Goal: Transaction & Acquisition: Purchase product/service

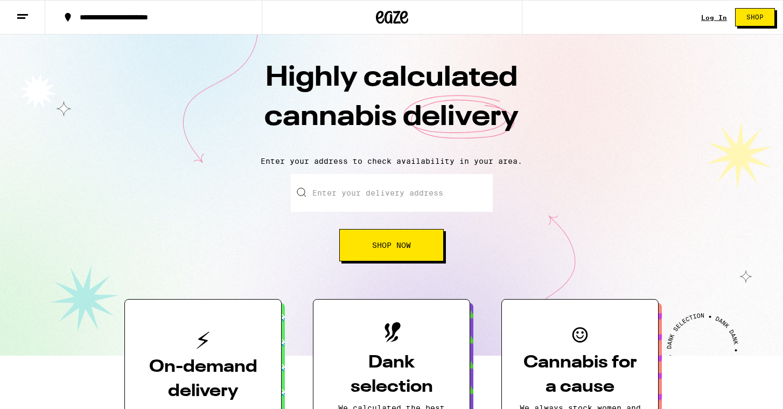
click at [400, 248] on span "Shop Now" at bounding box center [391, 245] width 39 height 8
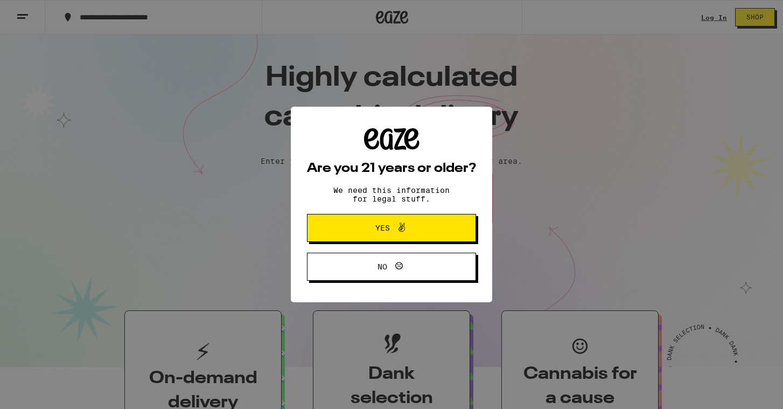
click at [713, 18] on div "Are you 21 years or older? We need this information for legal stuff. Yes No" at bounding box center [391, 204] width 783 height 409
click at [410, 229] on span "Yes" at bounding box center [391, 228] width 82 height 14
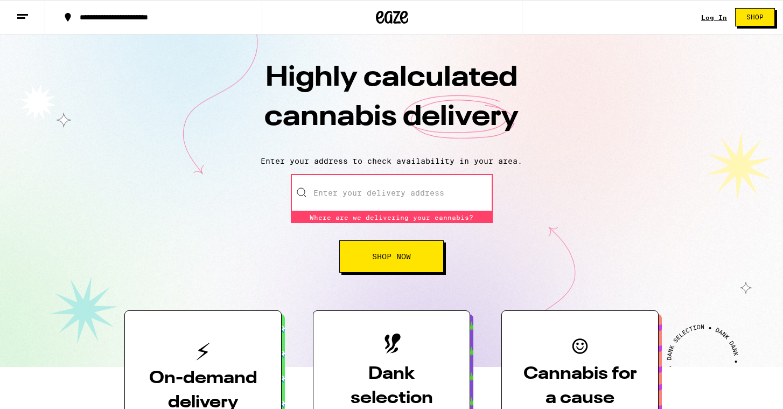
click at [721, 17] on link "Log In" at bounding box center [714, 17] width 26 height 7
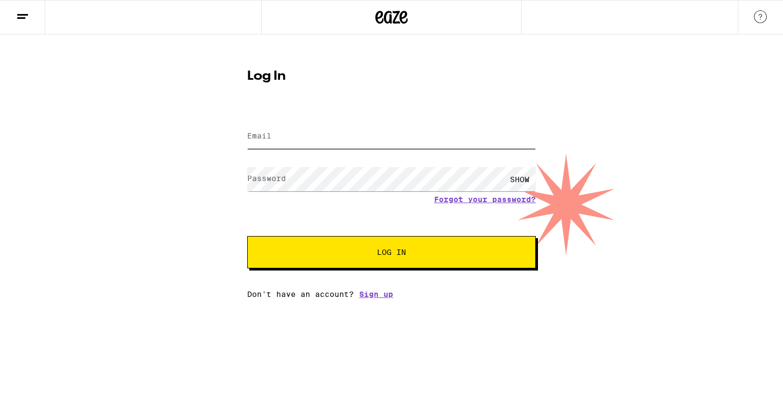
click at [337, 143] on input "Email" at bounding box center [391, 136] width 288 height 24
type input "Briangove1@gmail.com"
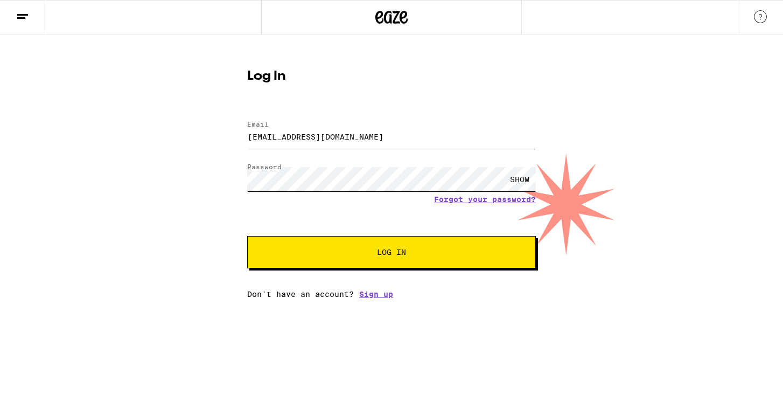
click at [247, 236] on button "Log In" at bounding box center [391, 252] width 288 height 32
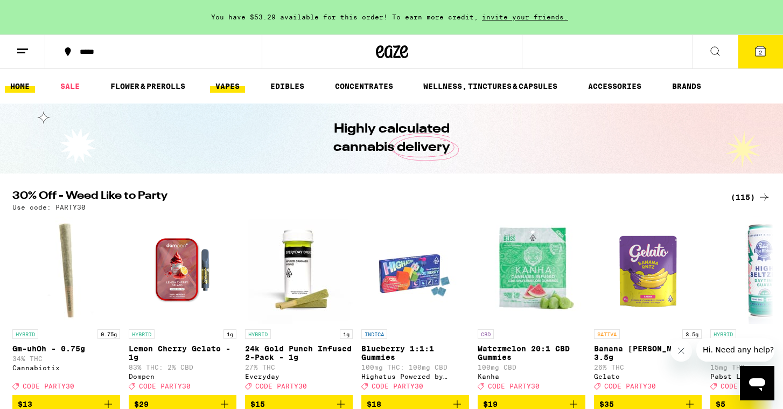
click at [243, 85] on link "VAPES" at bounding box center [227, 86] width 35 height 13
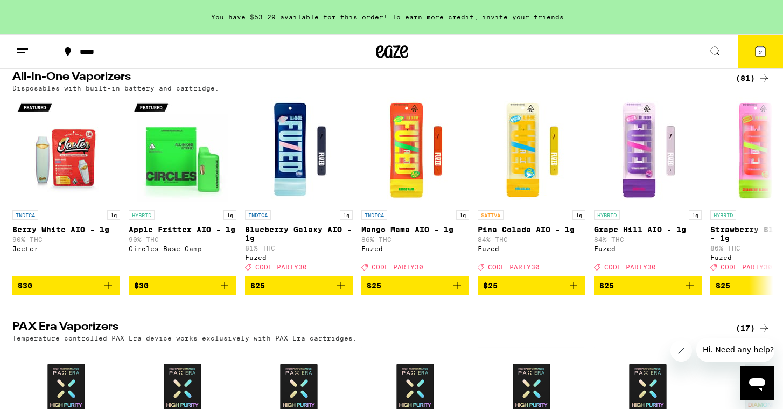
scroll to position [841, 0]
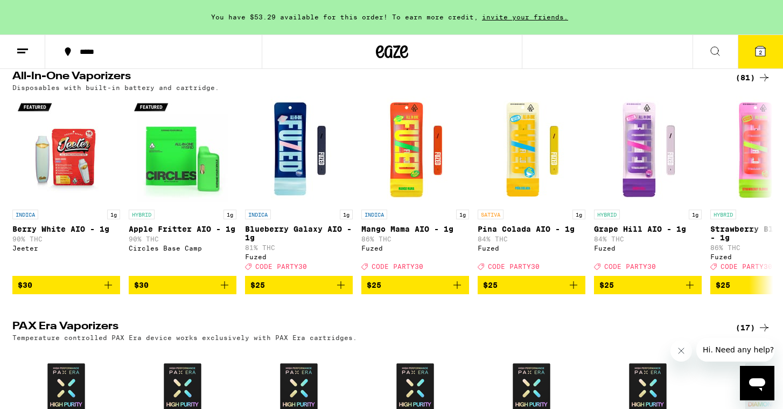
click at [762, 84] on icon at bounding box center [763, 77] width 13 height 13
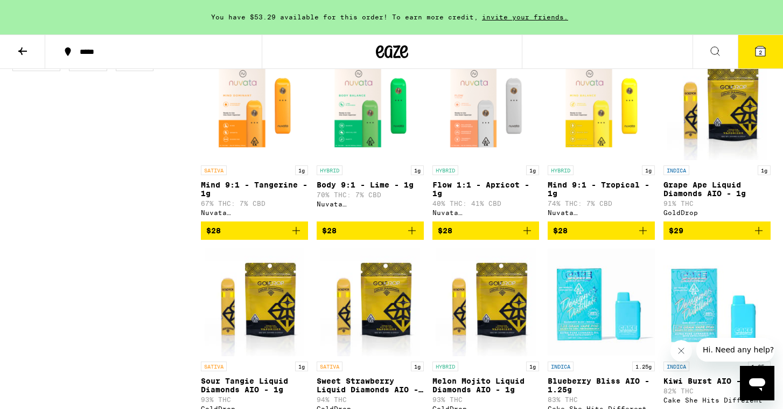
scroll to position [555, 0]
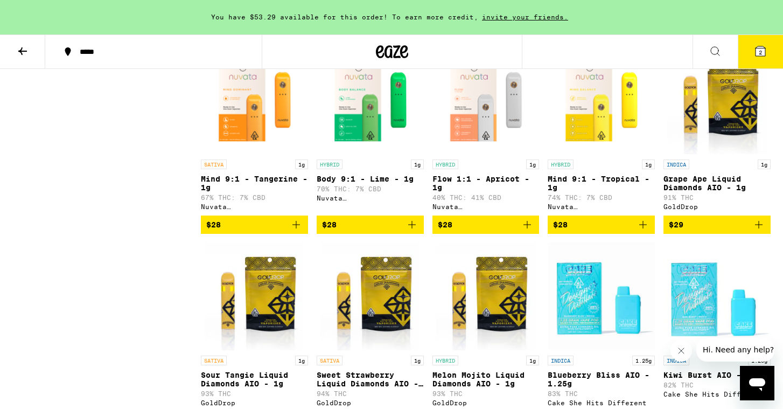
click at [530, 231] on icon "Add to bag" at bounding box center [526, 224] width 13 height 13
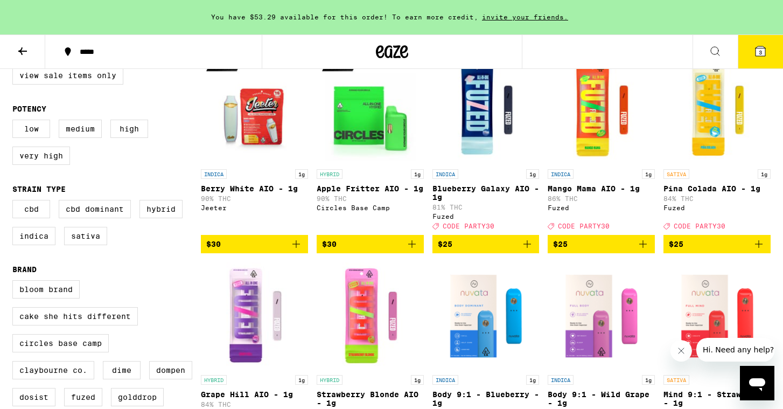
scroll to position [135, 0]
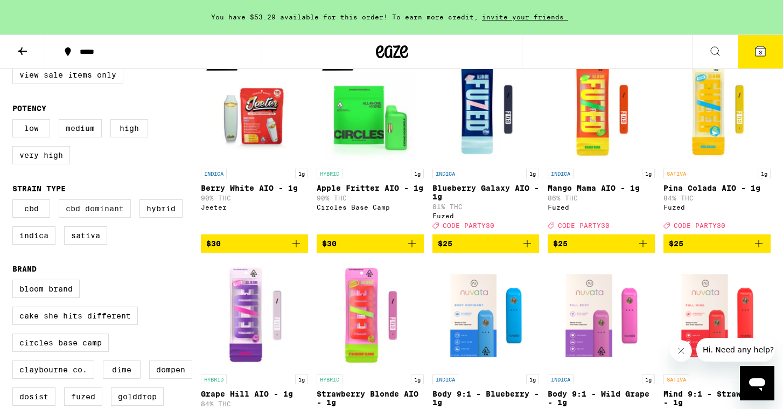
click at [95, 217] on label "CBD Dominant" at bounding box center [95, 208] width 72 height 18
click at [15, 201] on input "CBD Dominant" at bounding box center [15, 201] width 1 height 1
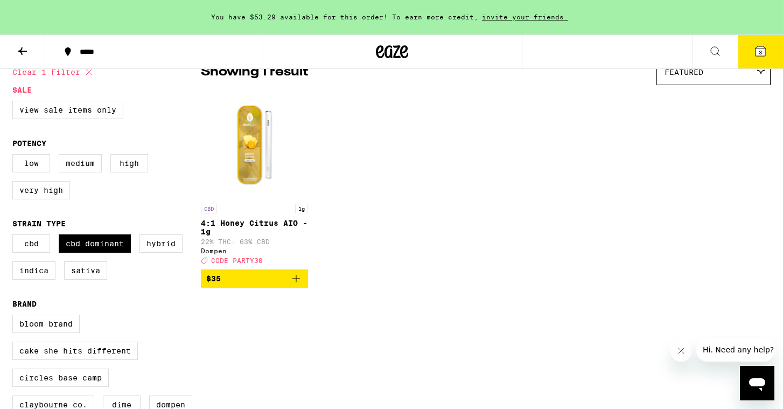
scroll to position [82, 0]
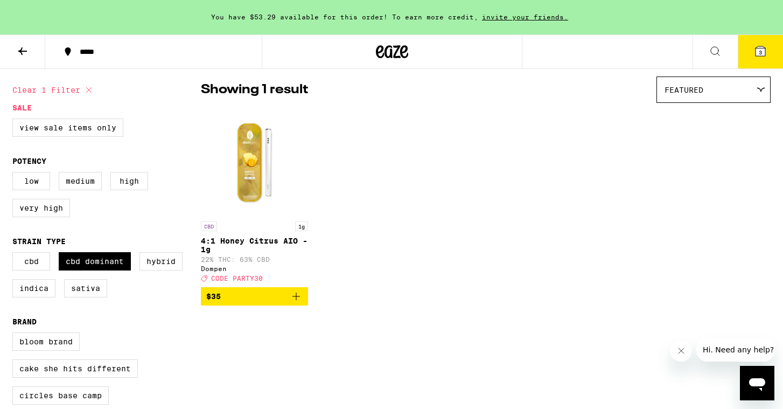
click at [299, 302] on icon "Add to bag" at bounding box center [296, 296] width 13 height 13
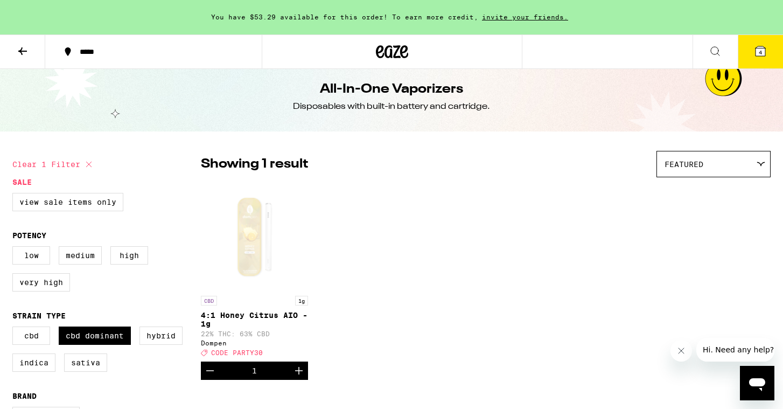
scroll to position [0, 0]
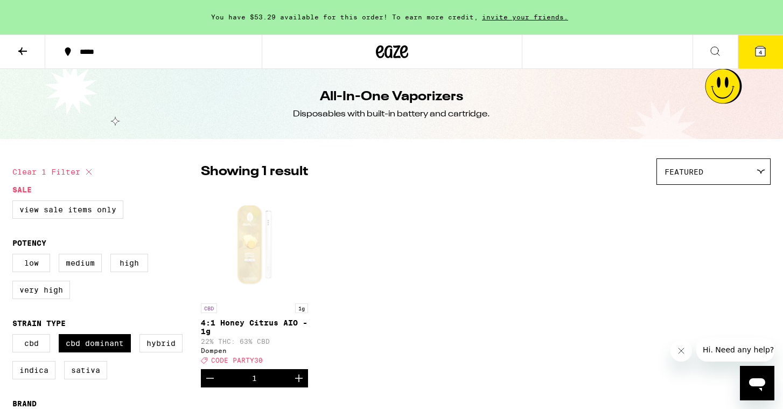
click at [88, 171] on icon at bounding box center [88, 171] width 13 height 13
checkbox input "false"
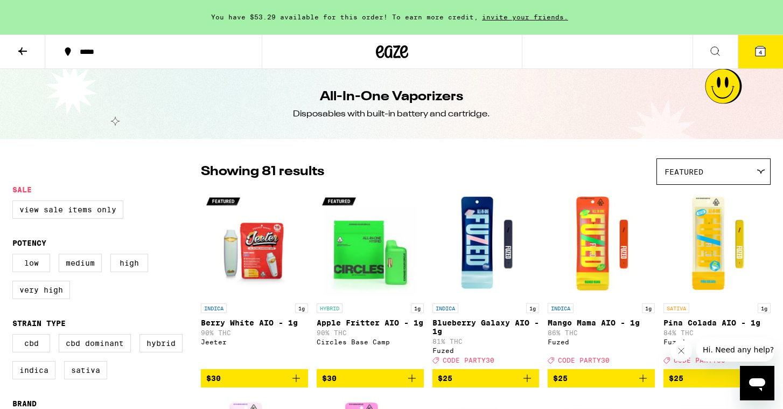
click at [772, 48] on button "4" at bounding box center [759, 51] width 45 height 33
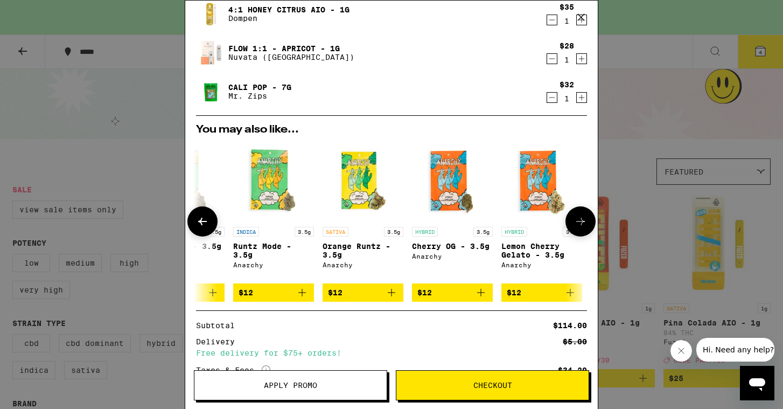
scroll to position [0, 350]
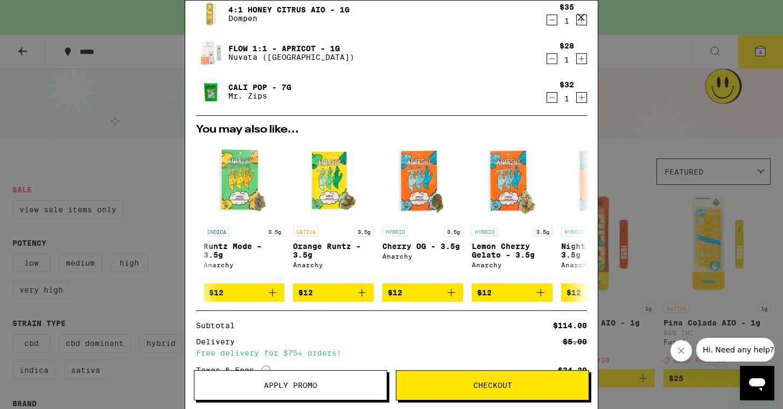
click at [510, 381] on span "Checkout" at bounding box center [492, 385] width 39 height 8
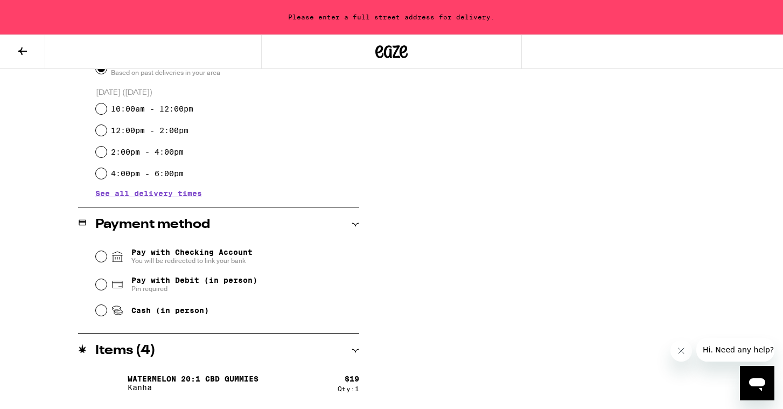
scroll to position [340, 0]
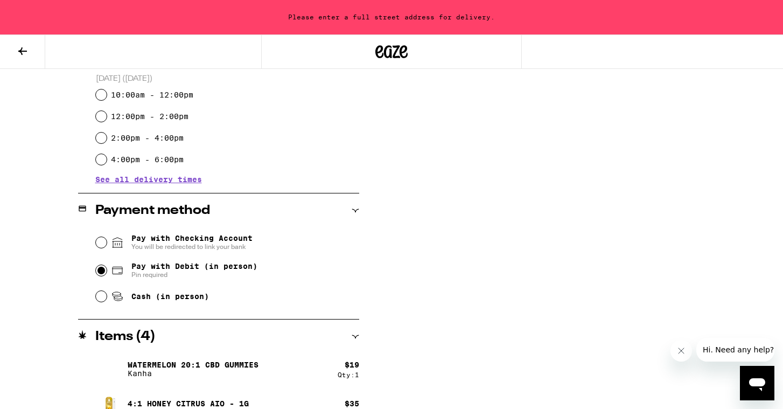
click at [102, 274] on input "Pay with Debit (in person) Pin required" at bounding box center [101, 270] width 11 height 11
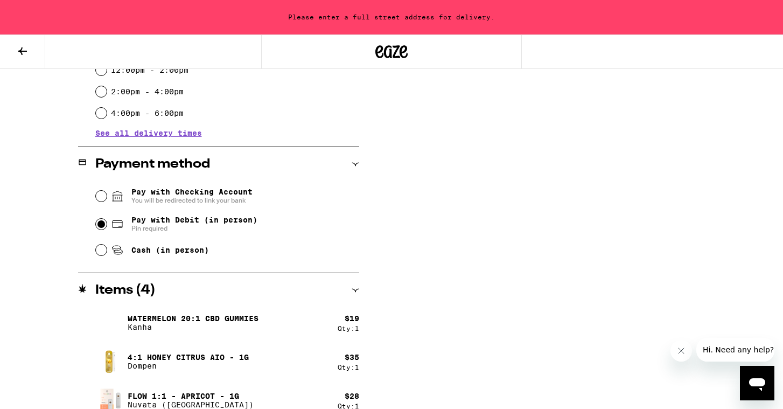
scroll to position [362, 0]
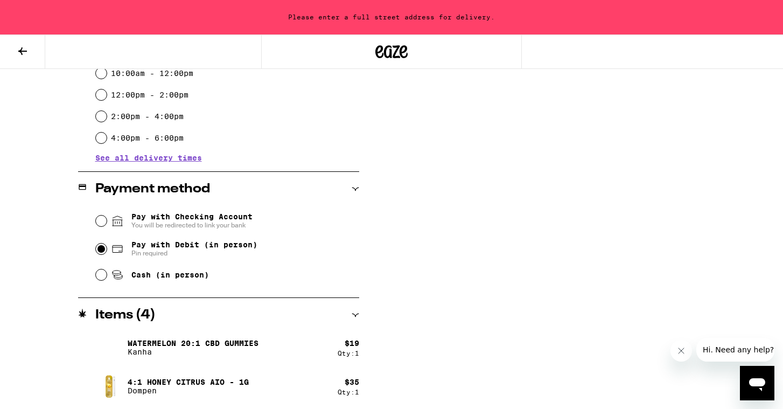
click at [107, 221] on div "Pay with Checking Account You will be redirected to link your bank" at bounding box center [227, 221] width 263 height 28
click at [99, 222] on input "Pay with Checking Account You will be redirected to link your bank" at bounding box center [101, 220] width 11 height 11
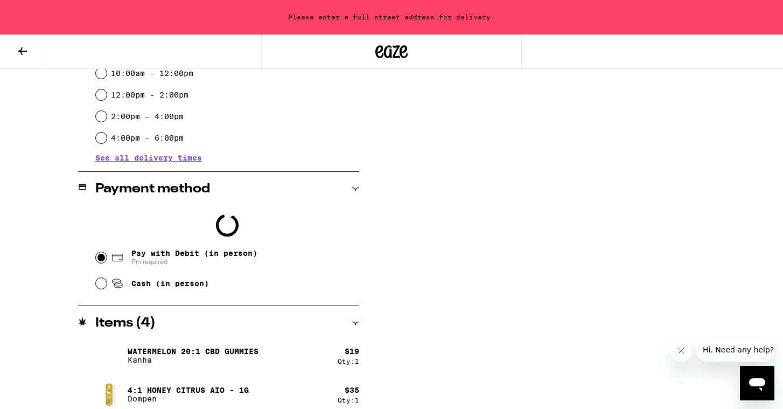
click at [102, 259] on input "Pay with Debit (in person) Pin required" at bounding box center [101, 257] width 11 height 11
radio input "true"
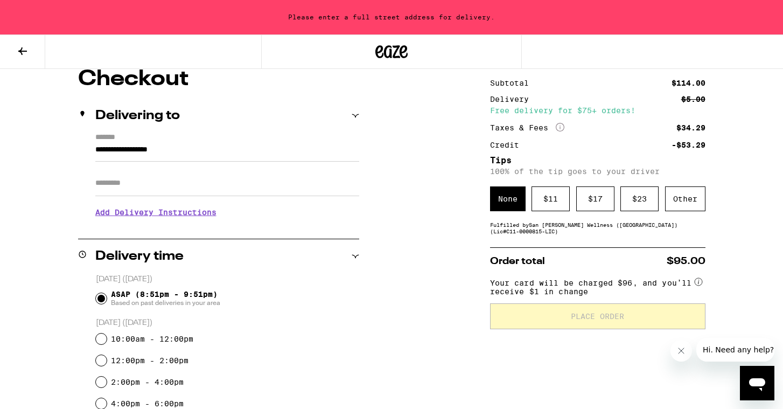
scroll to position [118, 0]
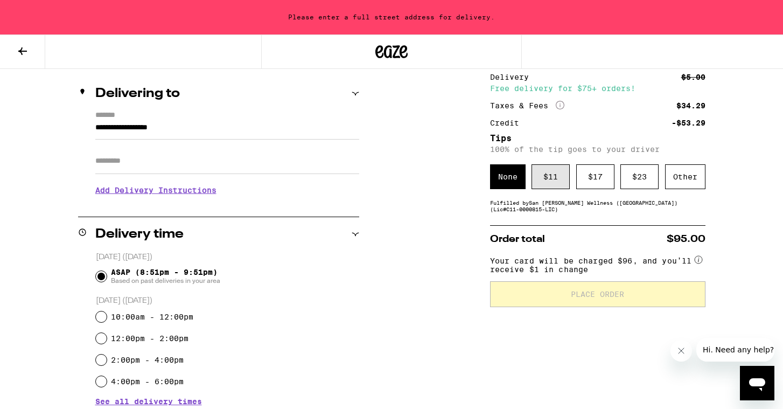
click at [557, 181] on div "$ 11" at bounding box center [550, 176] width 38 height 25
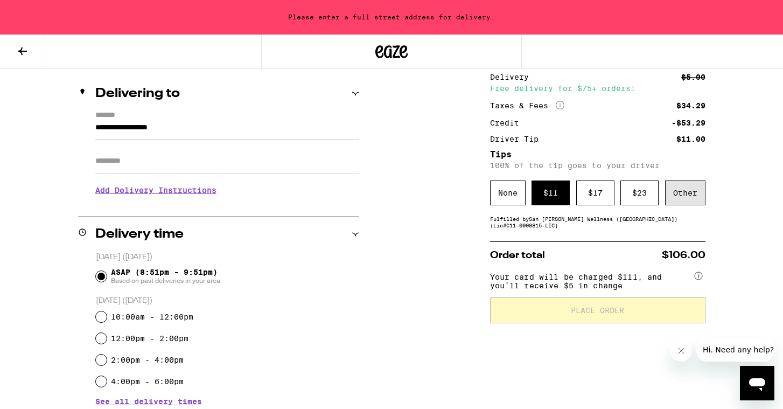
click at [681, 203] on div "Other" at bounding box center [685, 192] width 40 height 25
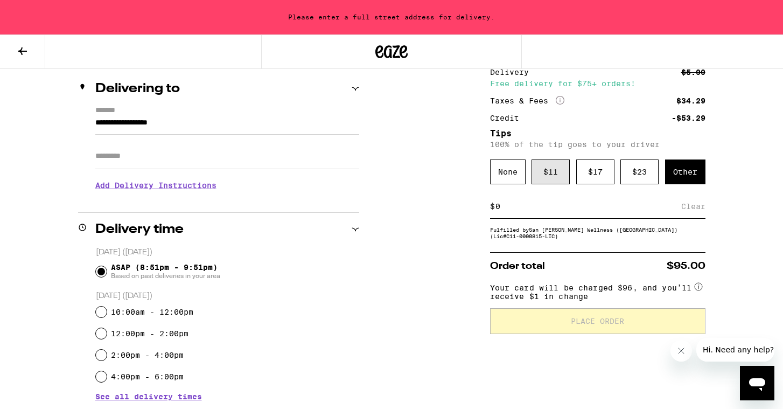
scroll to position [131, 0]
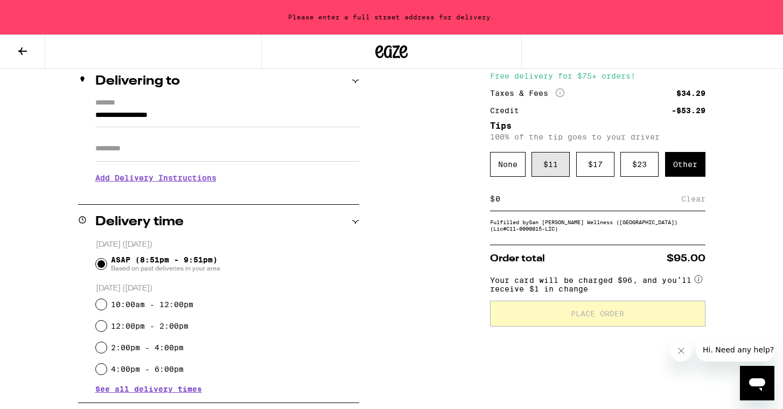
click at [548, 159] on div "$ 11" at bounding box center [550, 164] width 38 height 25
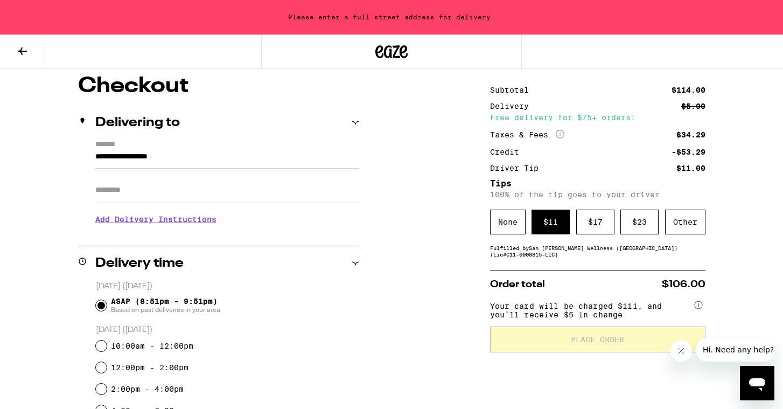
scroll to position [80, 0]
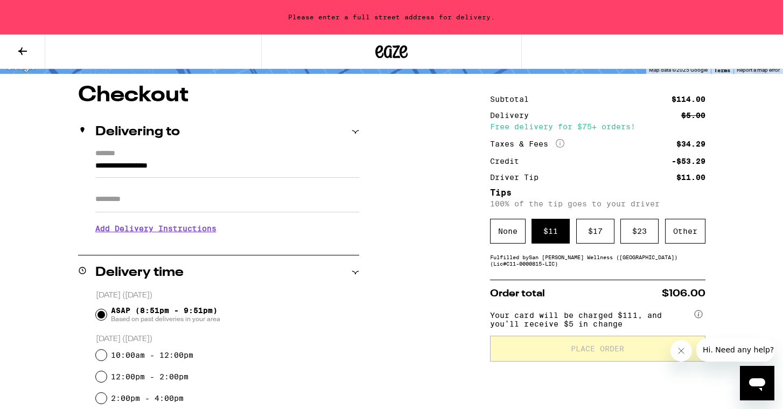
click at [305, 140] on div "Delivering to" at bounding box center [218, 132] width 281 height 34
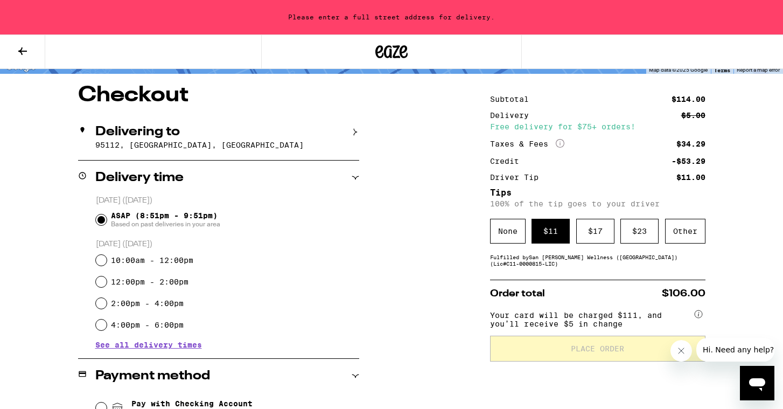
click at [281, 138] on div "Delivering to 95112, San Jose, CA" at bounding box center [218, 137] width 281 height 45
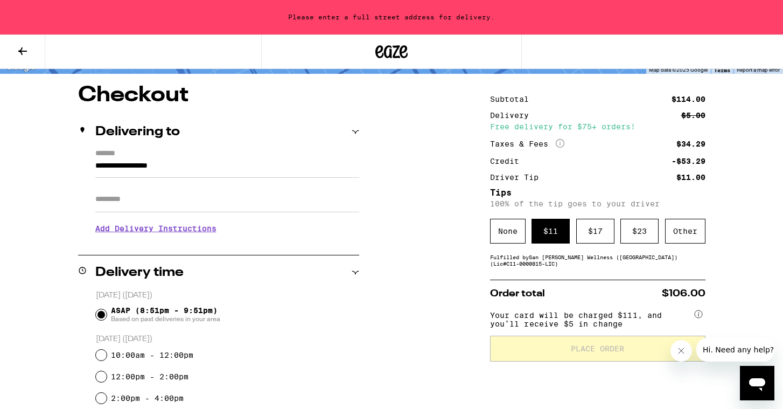
click at [117, 160] on input "**********" at bounding box center [227, 168] width 264 height 18
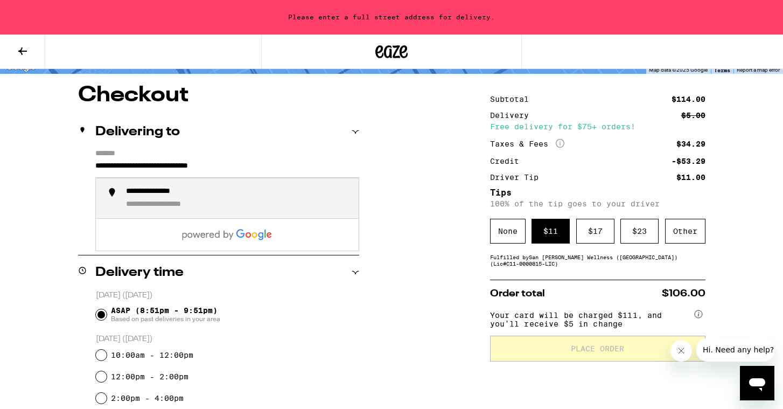
click at [137, 200] on div "**********" at bounding box center [238, 198] width 224 height 23
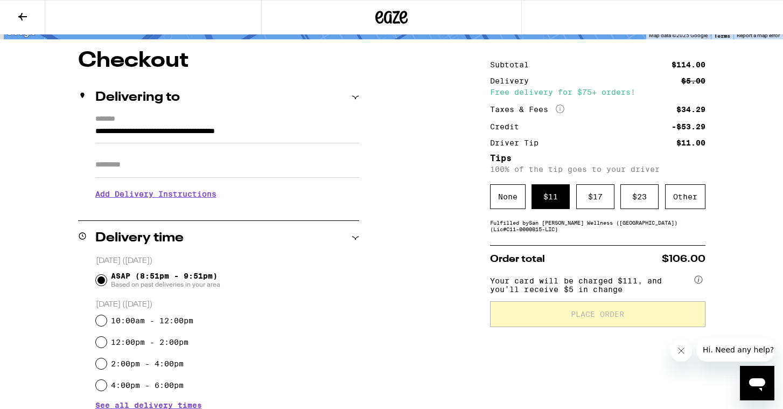
type input "**********"
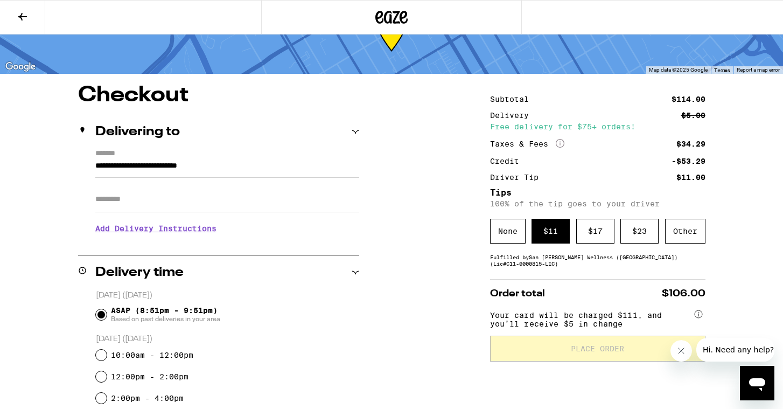
click at [195, 233] on h3 "Add Delivery Instructions" at bounding box center [227, 228] width 264 height 25
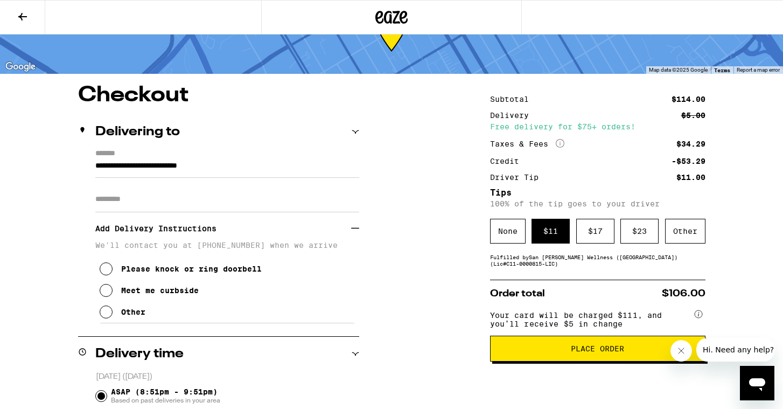
click at [110, 301] on button "Meet me curbside" at bounding box center [149, 290] width 99 height 22
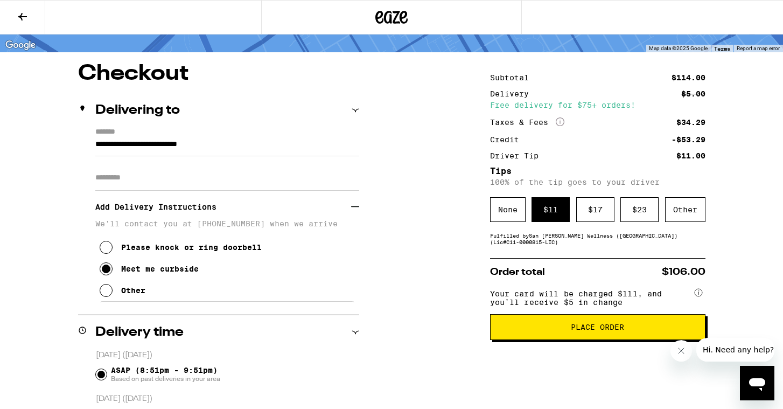
scroll to position [61, 0]
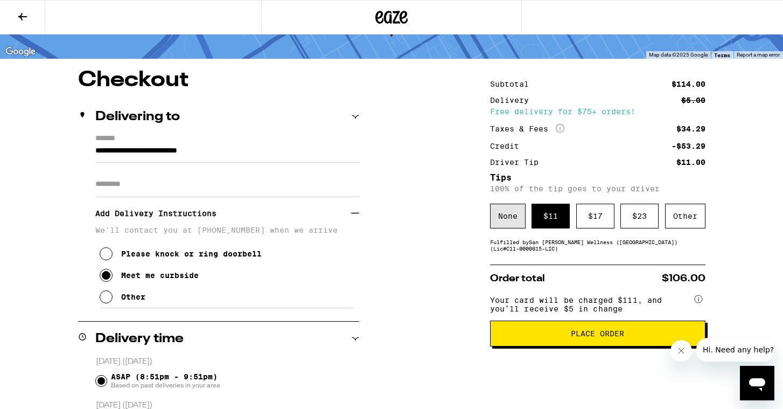
click at [504, 223] on div "None" at bounding box center [508, 215] width 36 height 25
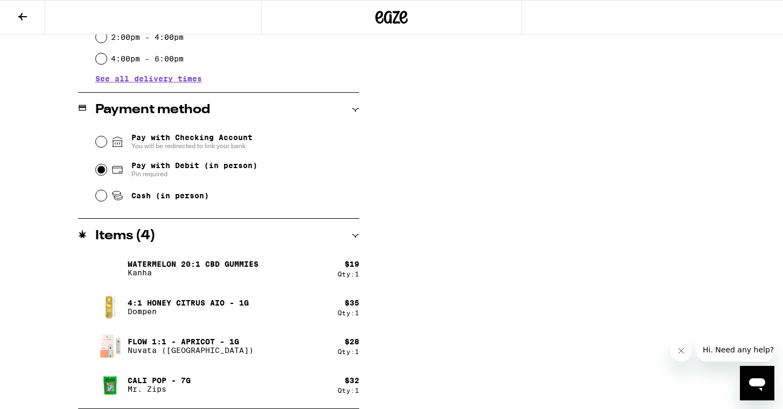
scroll to position [0, 0]
click at [207, 236] on div "Items ( 4 )" at bounding box center [218, 235] width 281 height 13
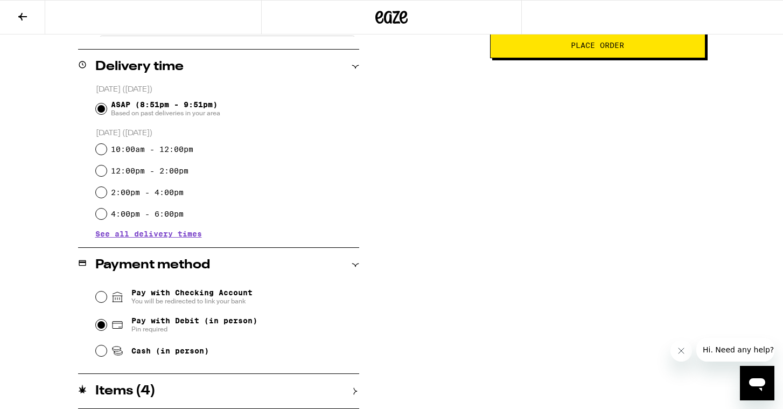
scroll to position [333, 0]
click at [189, 379] on div "Items ( 4 )" at bounding box center [218, 391] width 281 height 34
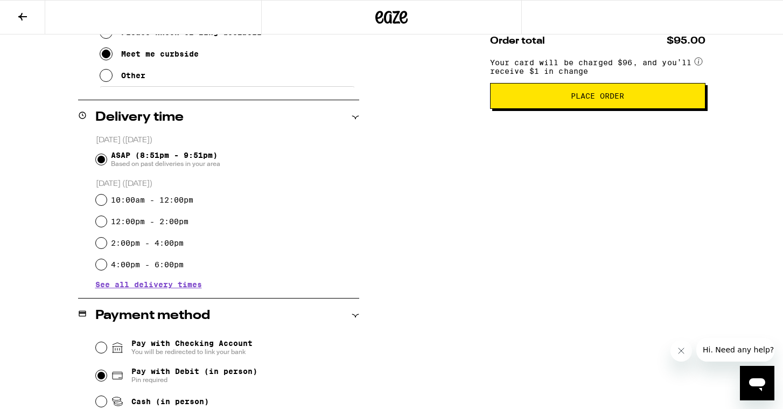
scroll to position [221, 0]
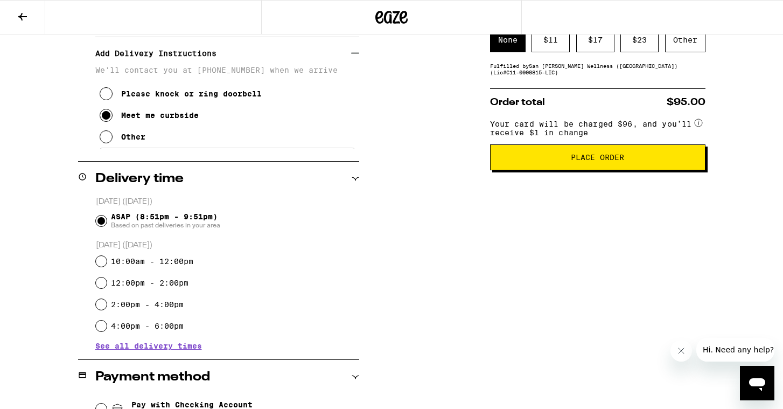
click at [31, 19] on button at bounding box center [22, 18] width 45 height 34
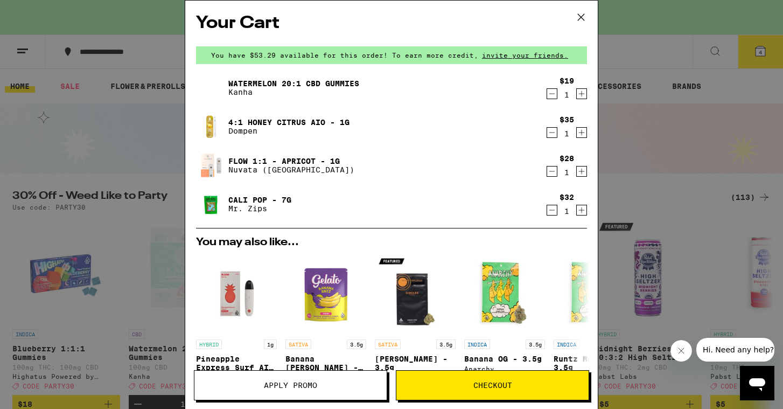
click at [231, 158] on link "Flow 1:1 - Apricot - 1g" at bounding box center [291, 161] width 126 height 9
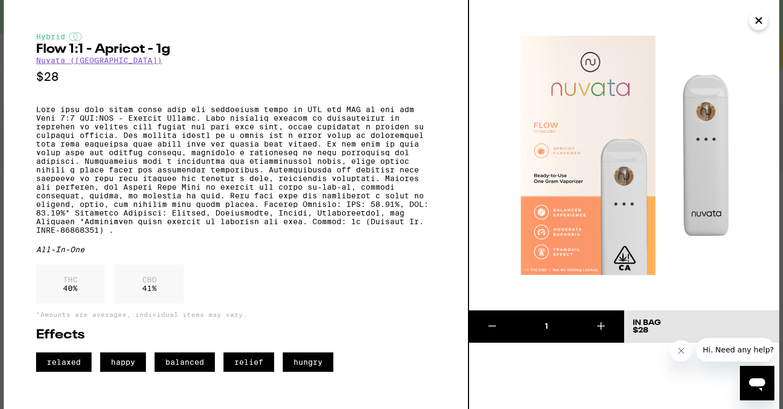
click at [763, 17] on icon "Close" at bounding box center [758, 20] width 13 height 16
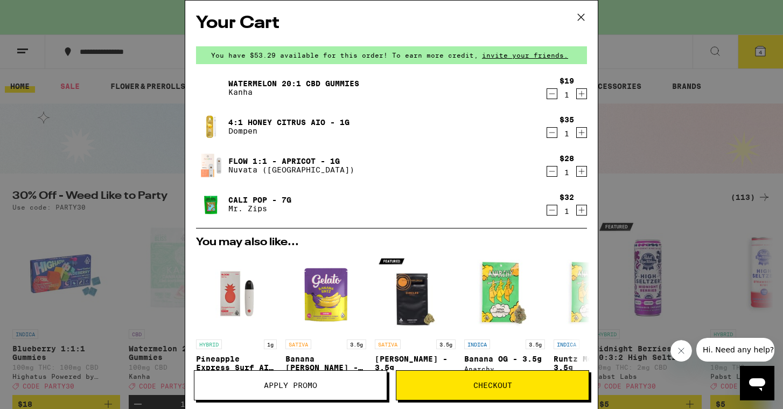
click at [289, 124] on link "4:1 Honey Citrus AIO - 1g" at bounding box center [288, 122] width 121 height 9
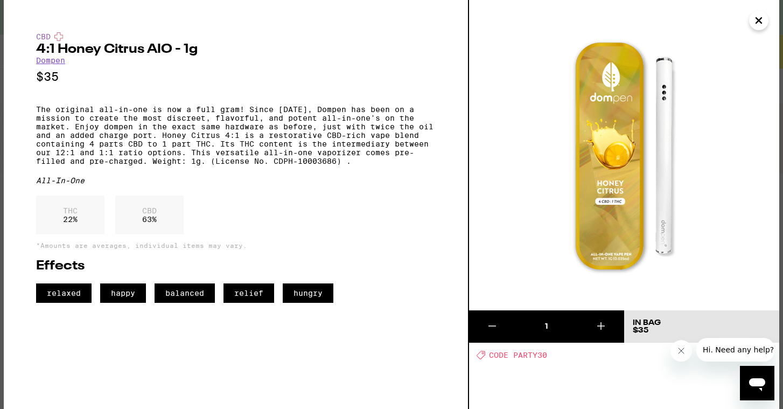
click at [764, 24] on icon "Close" at bounding box center [758, 20] width 13 height 16
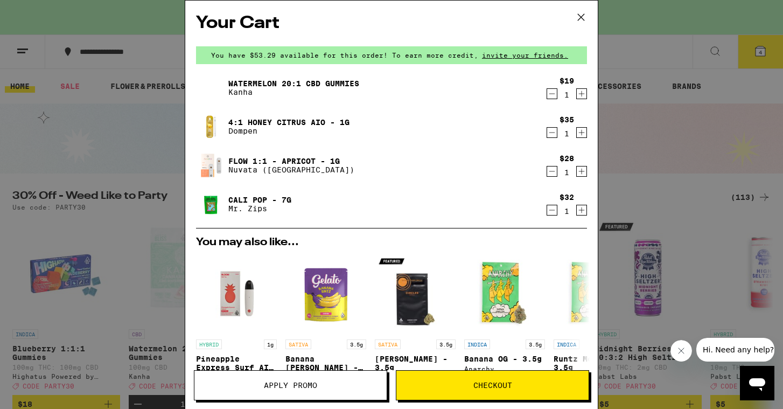
click at [552, 136] on icon "Decrement" at bounding box center [552, 132] width 10 height 13
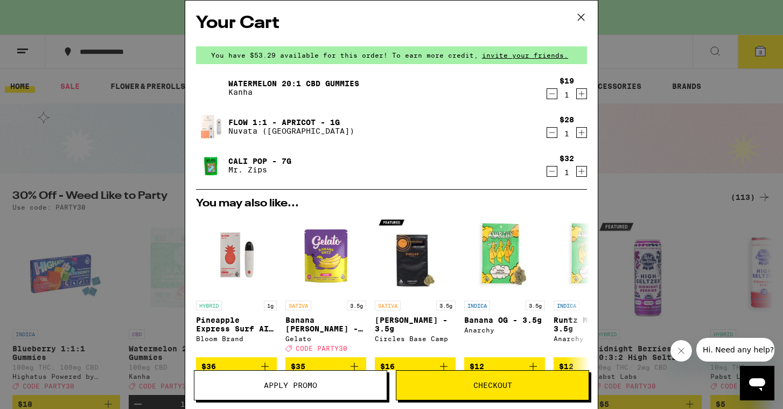
click at [553, 96] on icon "Decrement" at bounding box center [552, 93] width 10 height 13
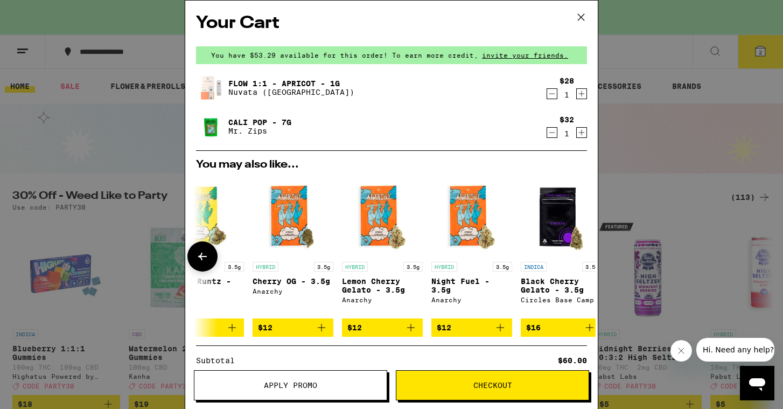
scroll to position [0, 503]
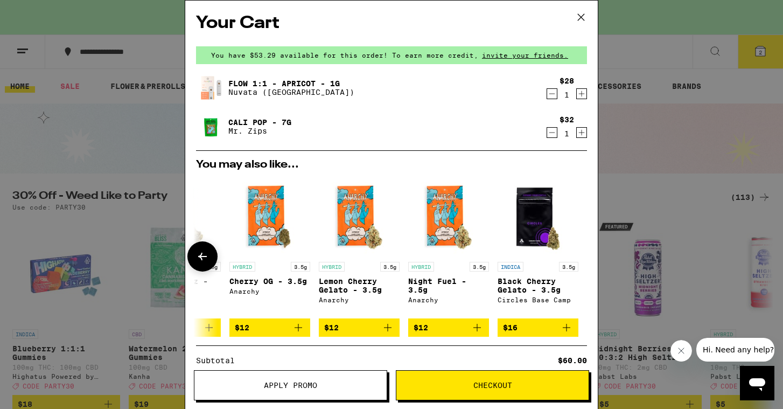
scroll to position [0, 502]
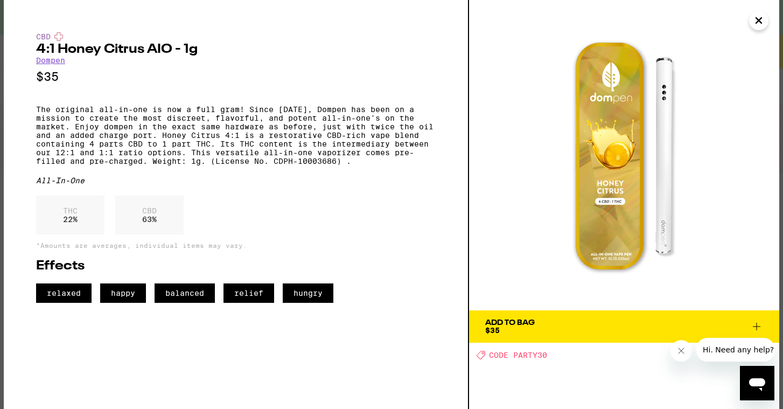
click at [539, 329] on span "Add To Bag $35" at bounding box center [624, 326] width 278 height 15
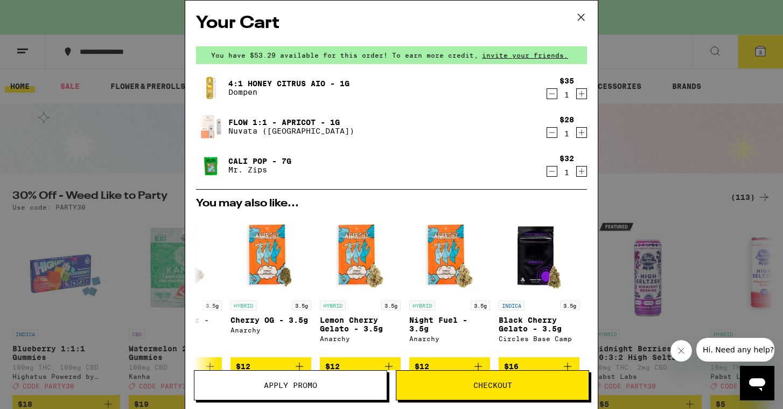
click at [298, 383] on span "Apply Promo" at bounding box center [290, 385] width 53 height 8
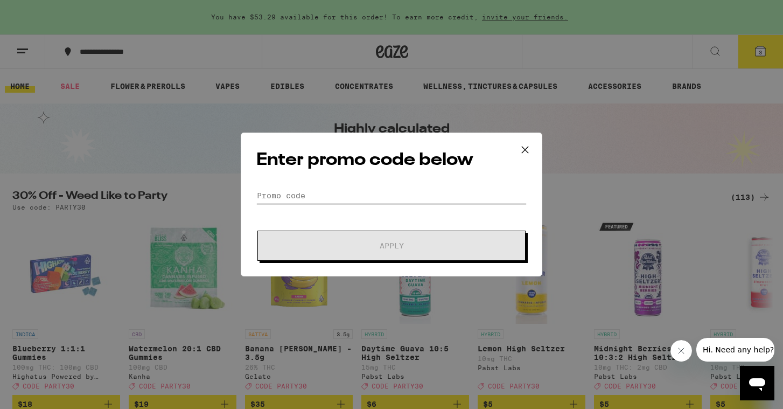
click at [321, 192] on input "Promo Code" at bounding box center [391, 195] width 270 height 16
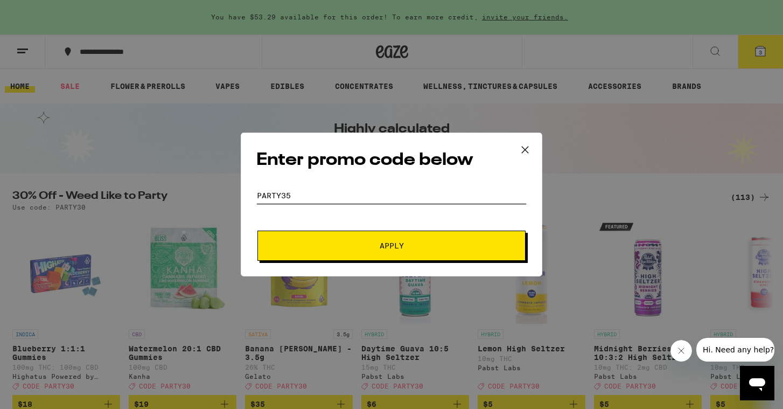
click at [257, 230] on button "Apply" at bounding box center [391, 245] width 268 height 30
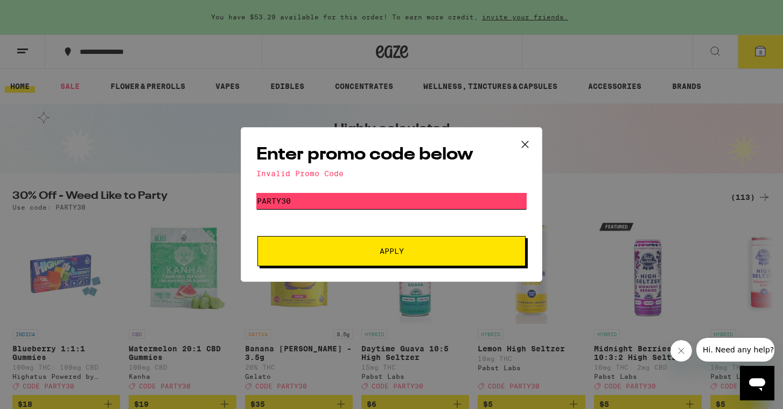
type input "PARTY30"
click at [374, 234] on form "Promo Code PARTY30 Apply" at bounding box center [391, 229] width 270 height 73
click at [367, 257] on button "Apply" at bounding box center [391, 251] width 268 height 30
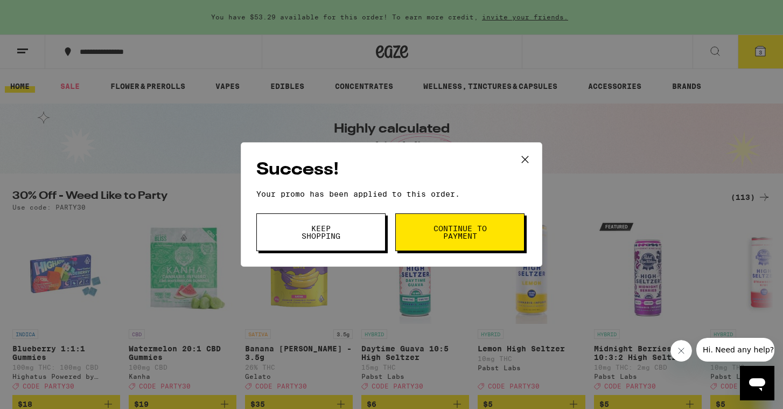
click at [460, 230] on span "Continue to payment" at bounding box center [459, 231] width 55 height 15
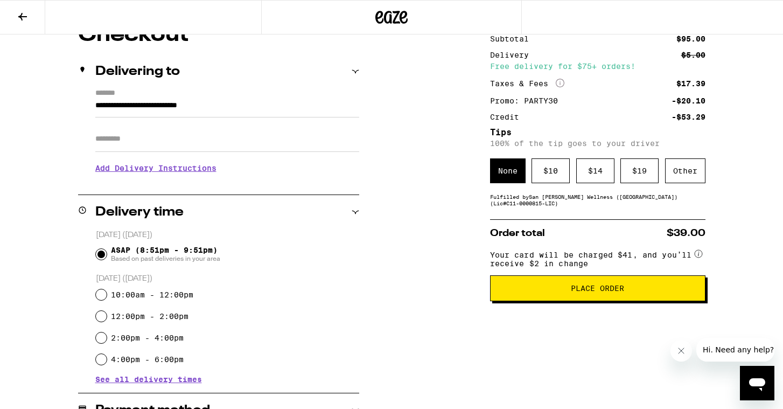
scroll to position [108, 0]
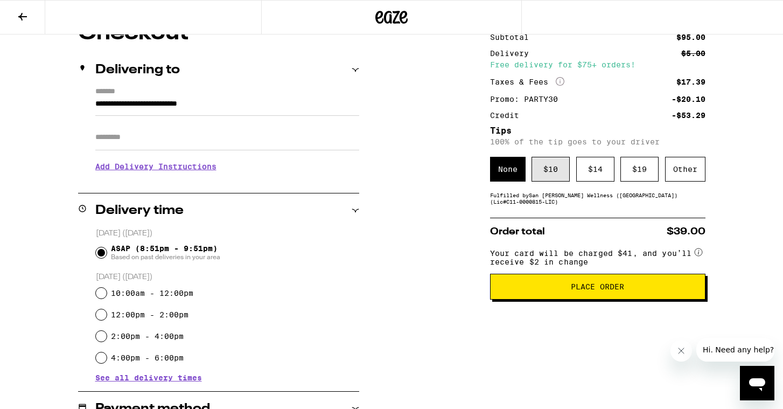
click at [558, 179] on div "$ 10" at bounding box center [550, 169] width 38 height 25
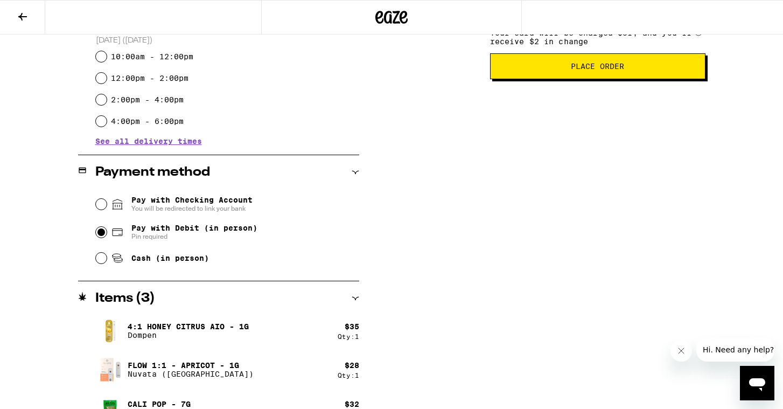
scroll to position [332, 0]
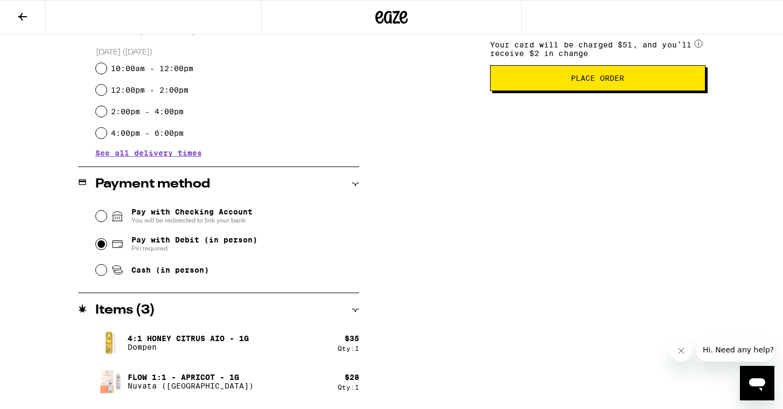
click at [579, 98] on div "Subtotal $95.00 Delivery $5.00 Free delivery for $75+ orders! Taxes & Fees More…" at bounding box center [597, 121] width 215 height 646
click at [585, 79] on button "Place Order" at bounding box center [597, 78] width 215 height 26
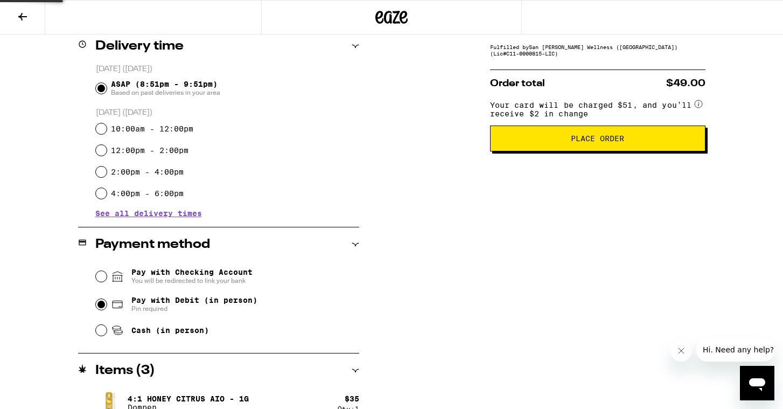
scroll to position [194, 0]
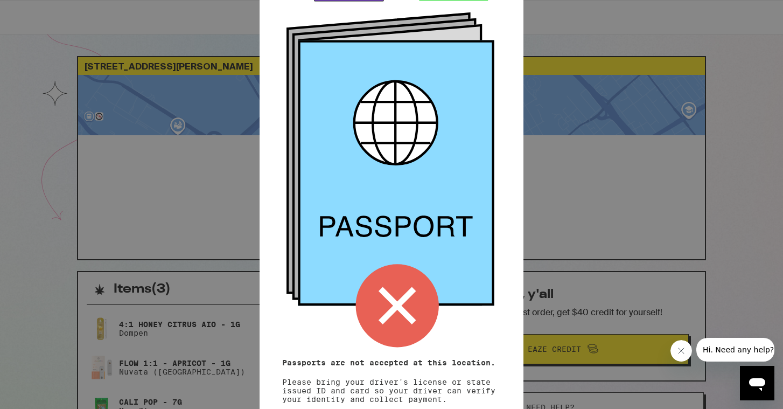
click at [240, 207] on div "Remember! Bring your ID and card Passports are not accepted at this location. P…" at bounding box center [391, 204] width 783 height 409
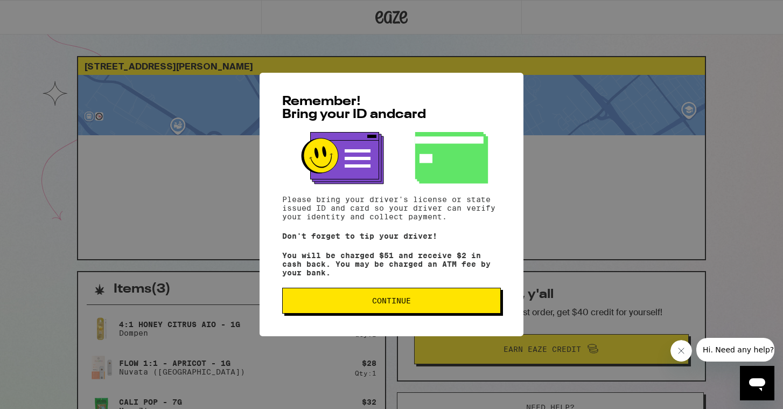
click at [379, 300] on span "Continue" at bounding box center [391, 301] width 39 height 8
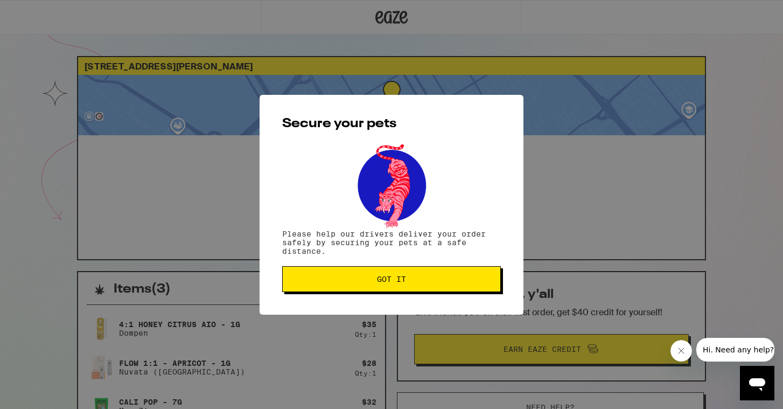
click at [384, 288] on button "Got it" at bounding box center [391, 279] width 219 height 26
